Goal: Check status: Check status

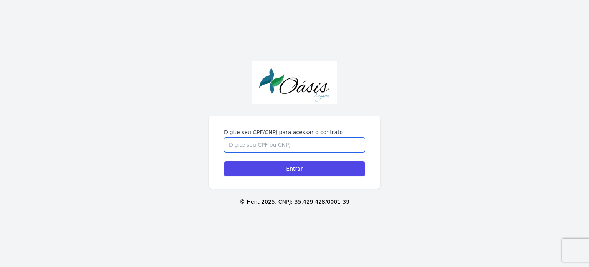
click at [264, 144] on input "Digite seu CPF/CNPJ para acessar o contrato" at bounding box center [294, 144] width 141 height 15
type input "08857185427"
click at [224, 161] on input "Entrar" at bounding box center [294, 168] width 141 height 15
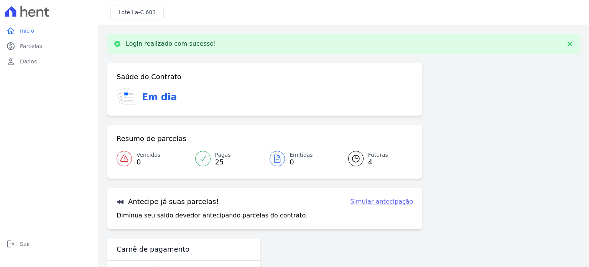
click at [363, 162] on link "Futuras 4" at bounding box center [376, 158] width 74 height 21
